Goal: Task Accomplishment & Management: Use online tool/utility

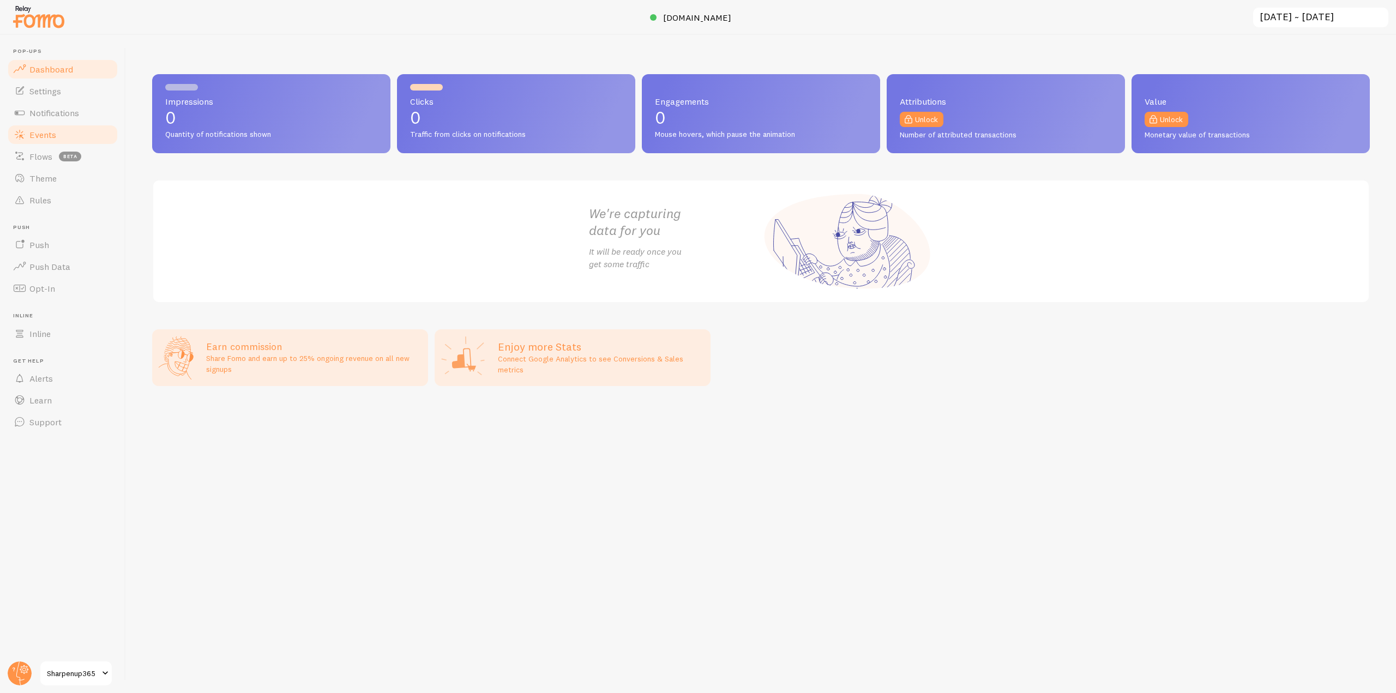
click at [97, 126] on link "Events" at bounding box center [63, 135] width 112 height 22
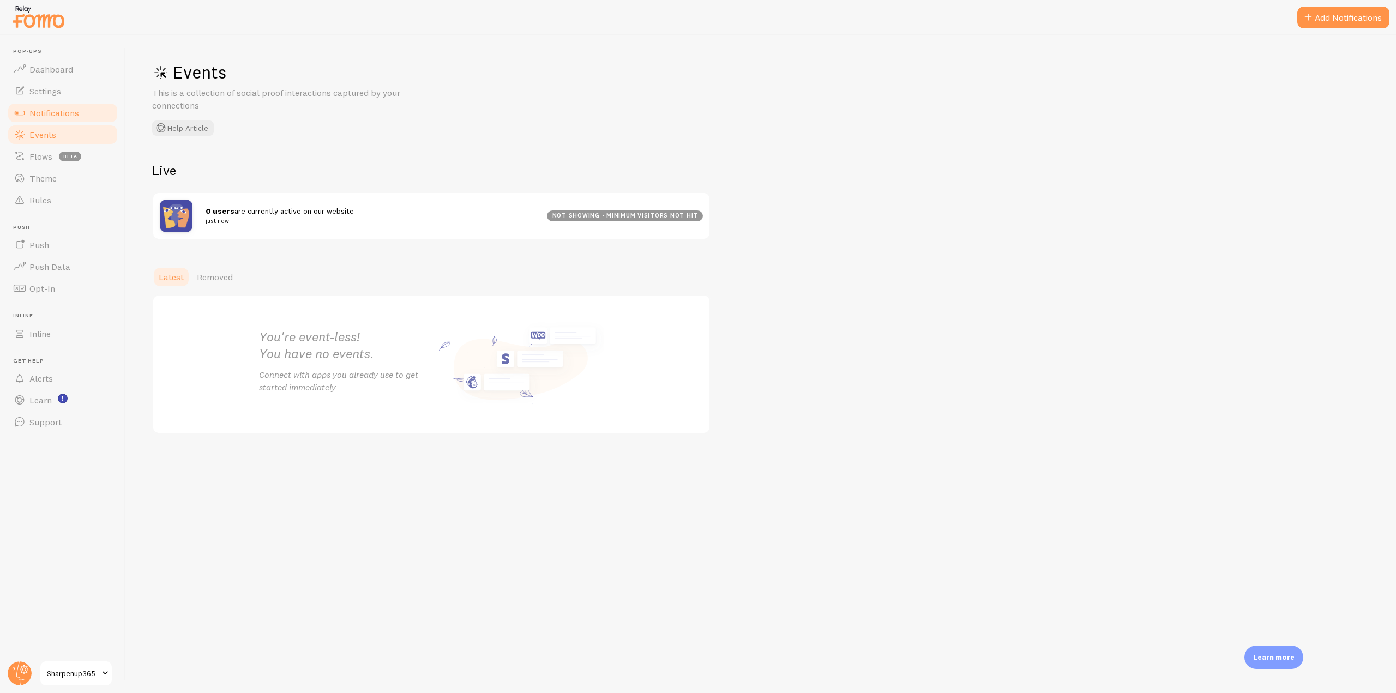
click at [86, 109] on link "Notifications" at bounding box center [63, 113] width 112 height 22
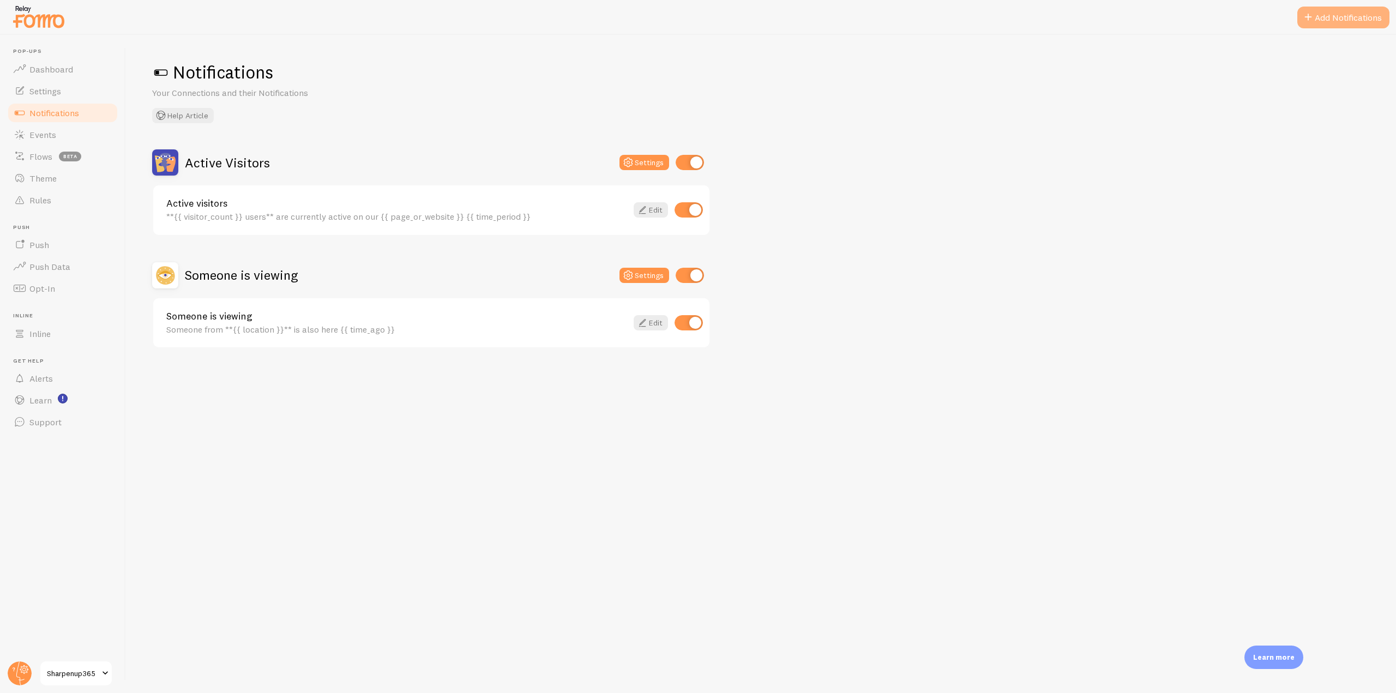
click at [1355, 19] on button "Add Notifications" at bounding box center [1344, 18] width 92 height 22
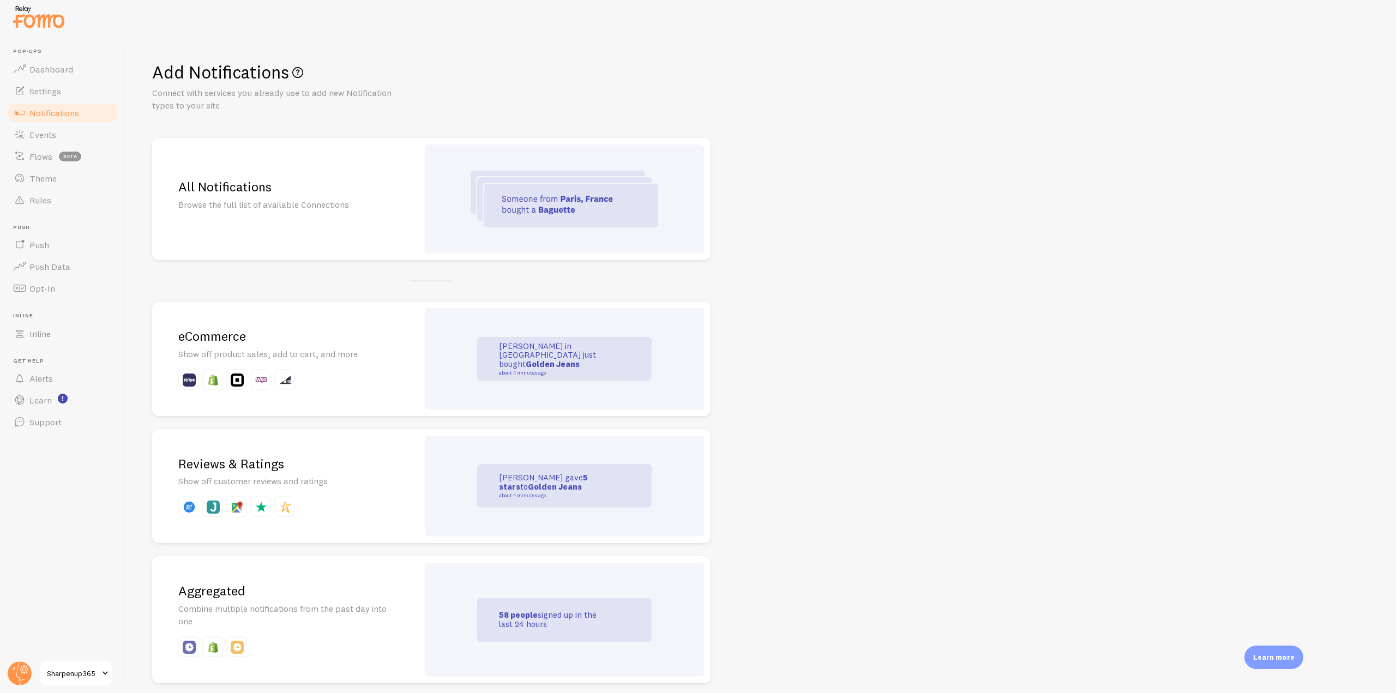
click at [569, 370] on small "about 4 minutes ago" at bounding box center [552, 372] width 106 height 5
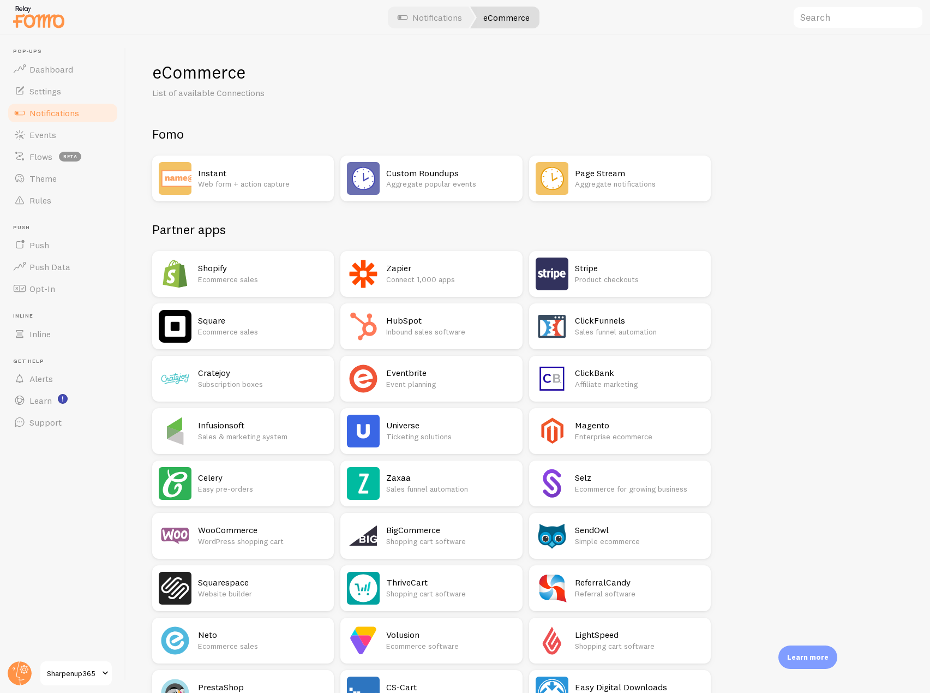
click at [248, 269] on h2 "Shopify" at bounding box center [262, 267] width 129 height 11
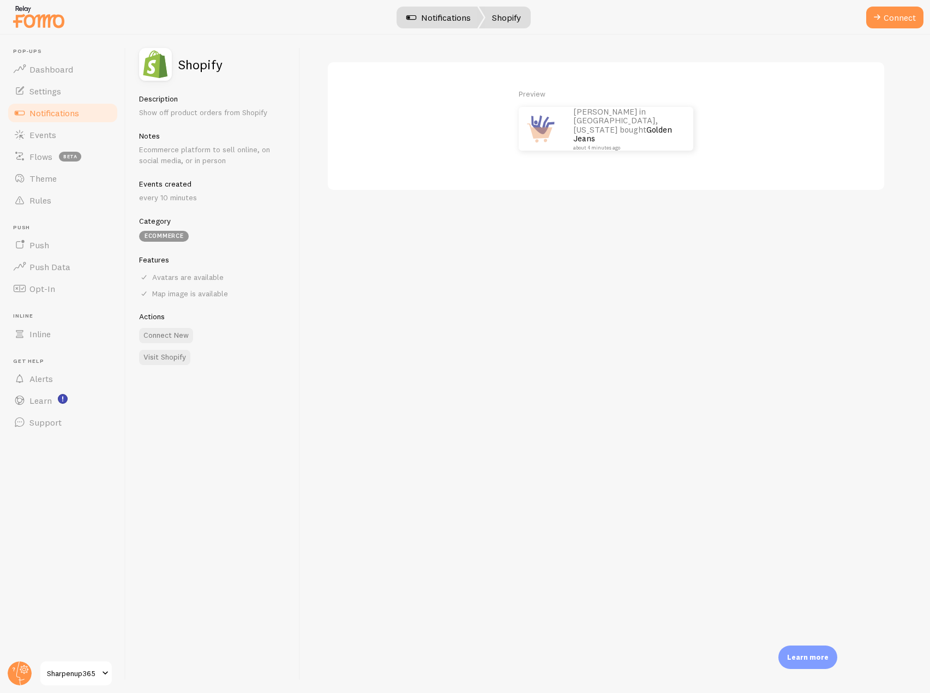
click at [403, 14] on link "Notifications" at bounding box center [438, 18] width 91 height 22
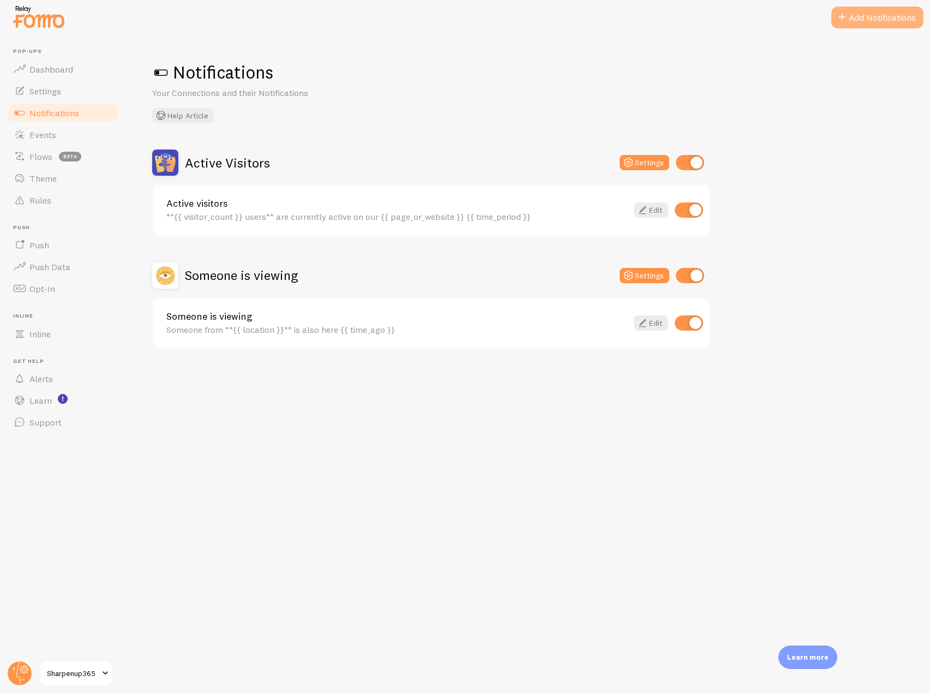
click at [875, 10] on button "Add Notifications" at bounding box center [877, 18] width 92 height 22
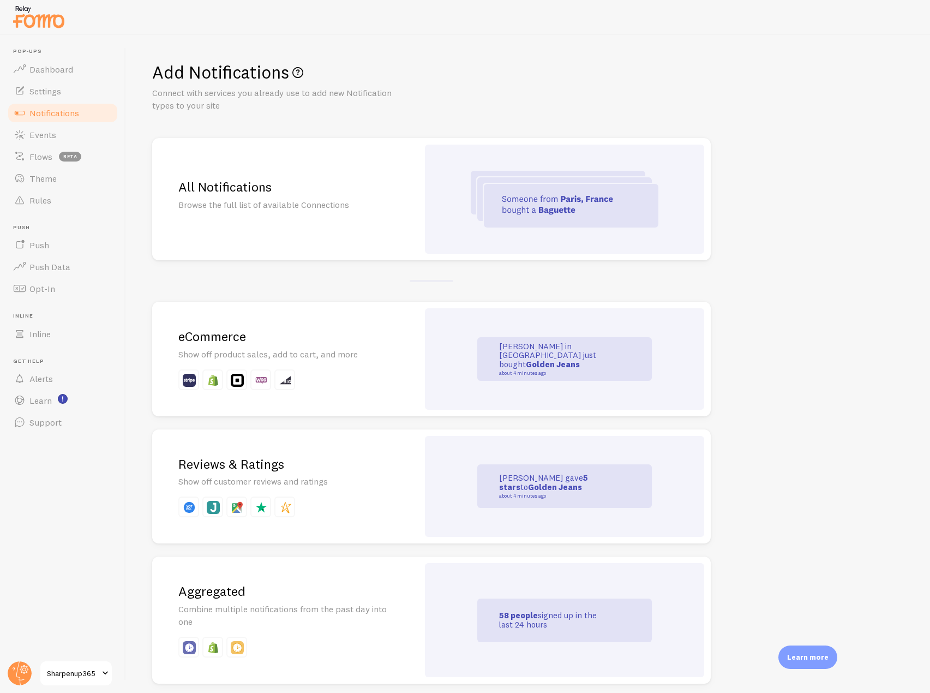
click at [466, 345] on div "[PERSON_NAME] in [GEOGRAPHIC_DATA] just bought Golden Jeans about 4 minutes ago" at bounding box center [564, 358] width 279 height 101
